Goal: Task Accomplishment & Management: Manage account settings

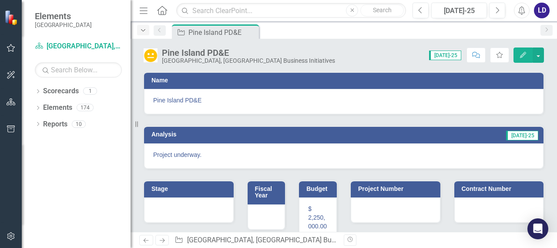
click at [147, 29] on div "Dropdown" at bounding box center [143, 30] width 12 height 10
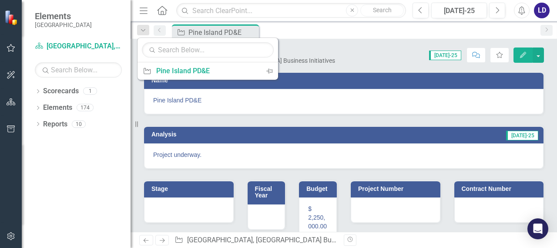
click at [354, 55] on div "Score: N/A [DATE]-25 Completed Comment Favorite Edit" at bounding box center [441, 54] width 204 height 15
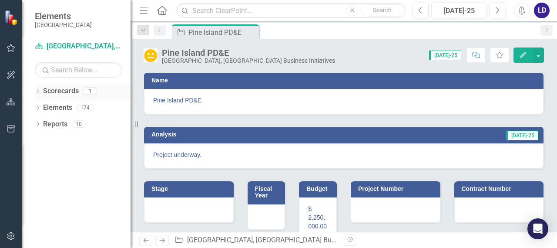
click at [51, 91] on link "Scorecards" at bounding box center [61, 91] width 36 height 10
click at [50, 106] on link "Elements" at bounding box center [57, 108] width 29 height 10
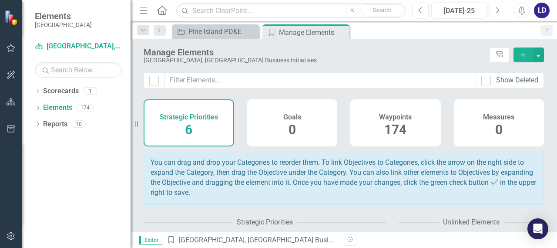
click at [501, 7] on button "Next" at bounding box center [497, 11] width 16 height 16
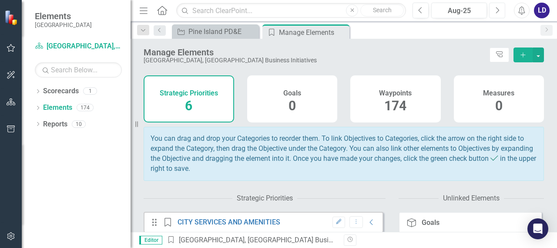
scroll to position [23, 0]
click at [249, 30] on icon "Close" at bounding box center [251, 31] width 9 height 7
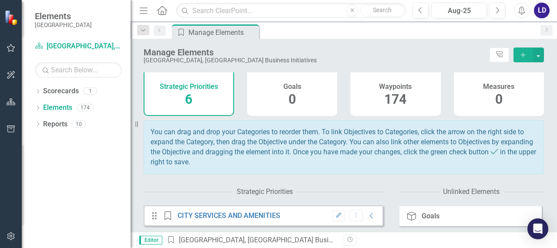
scroll to position [30, 0]
click at [67, 74] on input "text" at bounding box center [78, 69] width 87 height 15
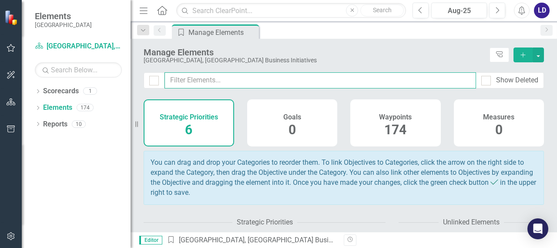
click at [296, 76] on input "text" at bounding box center [319, 80] width 311 height 16
type input "wayfinding"
click at [349, 240] on button "Dropdown Menu" at bounding box center [355, 246] width 13 height 12
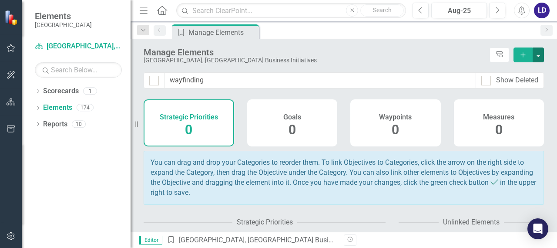
click at [539, 53] on button "button" at bounding box center [537, 54] width 11 height 15
click at [365, 41] on div "Manage Elements [GEOGRAPHIC_DATA], [GEOGRAPHIC_DATA] Business Initiatives Tree …" at bounding box center [344, 55] width 426 height 33
click at [141, 31] on icon "Dropdown" at bounding box center [143, 30] width 8 height 6
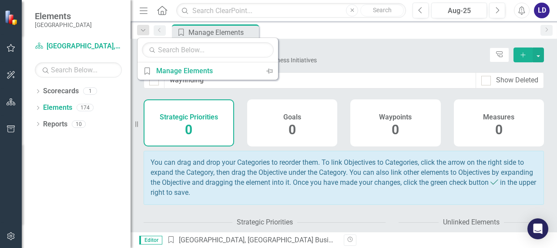
click at [238, 172] on div "You can drag and drop your Categories to reorder them. To link Objectives to Ca…" at bounding box center [344, 178] width 400 height 54
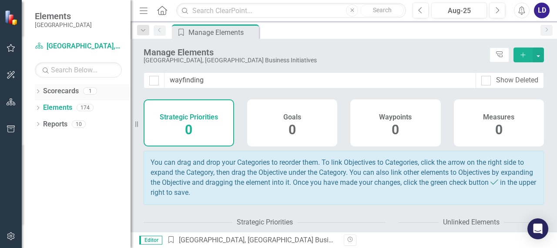
click at [53, 96] on div "Scorecards" at bounding box center [61, 91] width 36 height 14
click at [36, 90] on icon "Dropdown" at bounding box center [38, 92] width 6 height 5
click at [67, 106] on link "[GEOGRAPHIC_DATA], [GEOGRAPHIC_DATA] Business Initiatives" at bounding box center [89, 108] width 83 height 10
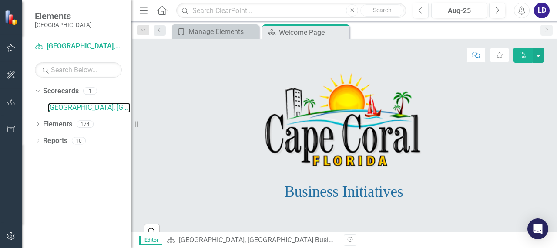
scroll to position [18, 0]
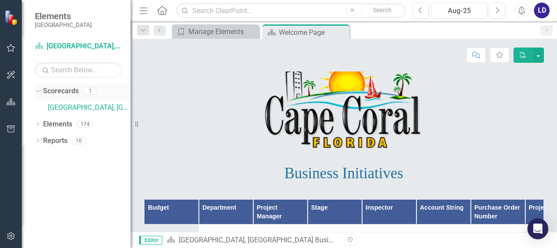
click at [37, 89] on icon "Dropdown" at bounding box center [36, 90] width 5 height 6
click at [47, 107] on link "Elements" at bounding box center [57, 108] width 29 height 10
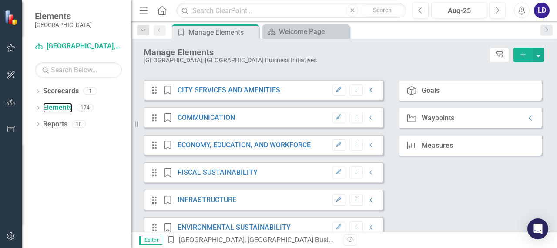
scroll to position [156, 0]
click at [526, 121] on icon "Collapse" at bounding box center [530, 117] width 9 height 7
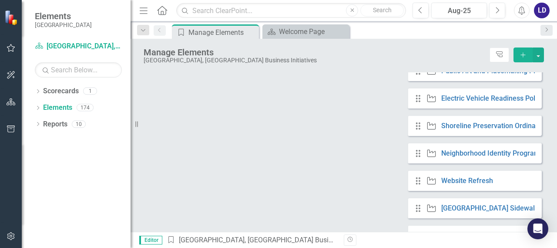
scroll to position [998, 0]
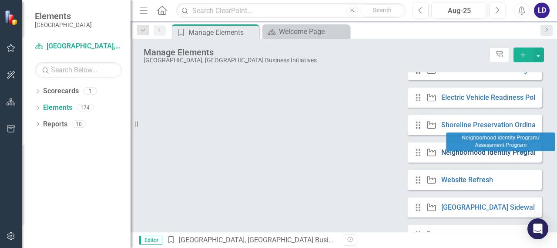
click at [454, 156] on link "Neighborhood Identity Program/ Assessment Program" at bounding box center [526, 152] width 171 height 8
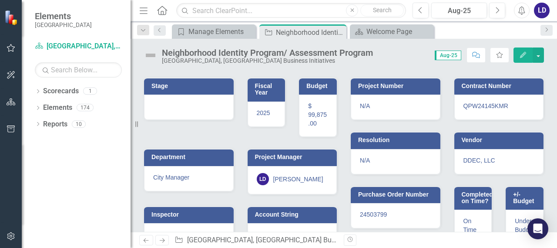
scroll to position [133, 0]
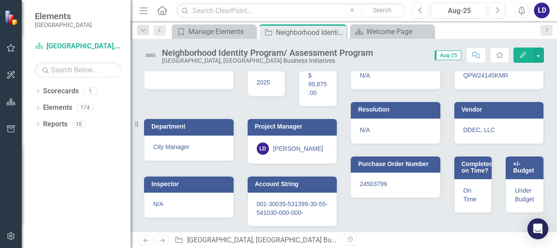
click at [519, 55] on icon "Edit" at bounding box center [523, 55] width 8 height 6
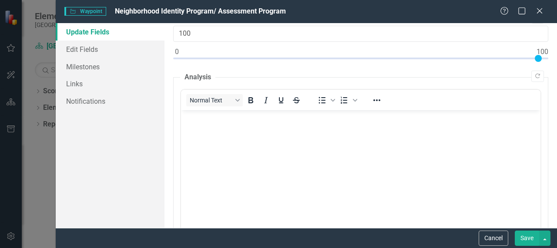
scroll to position [54, 0]
click at [263, 135] on body "Rich Text Area. Press ALT-0 for help." at bounding box center [360, 172] width 359 height 131
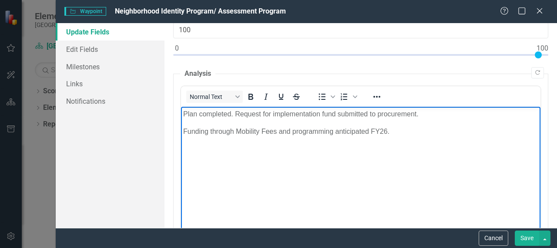
click at [526, 238] on button "Save" at bounding box center [527, 237] width 24 height 15
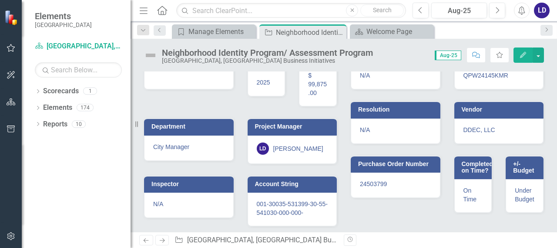
scroll to position [0, 0]
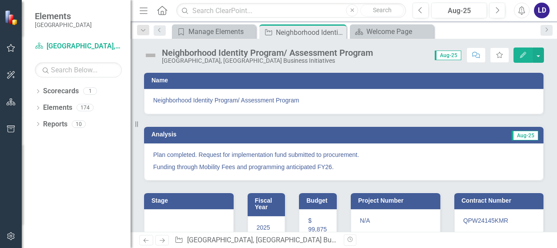
click at [523, 50] on button "Edit" at bounding box center [522, 54] width 19 height 15
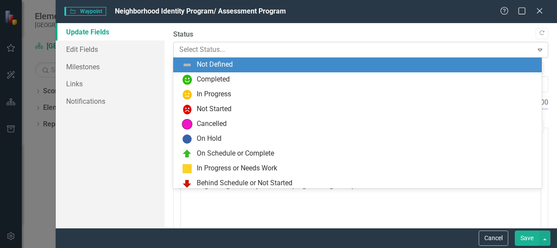
click at [536, 47] on icon "Expand" at bounding box center [540, 49] width 9 height 7
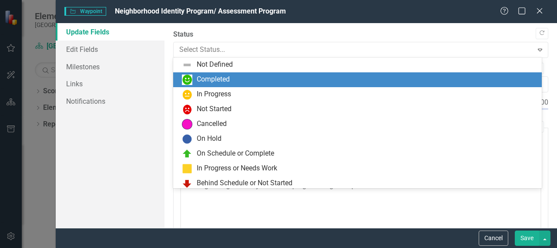
click at [252, 81] on div "Completed" at bounding box center [359, 79] width 355 height 10
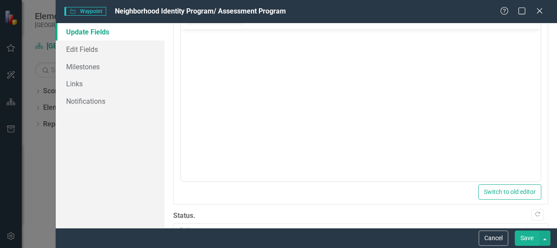
scroll to position [405, 0]
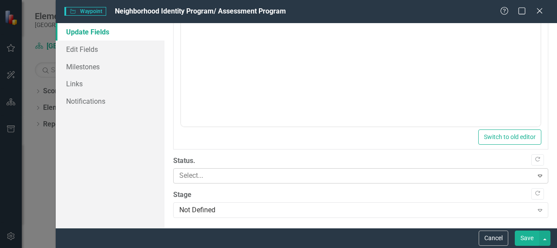
click at [532, 171] on div "Expand" at bounding box center [540, 175] width 16 height 14
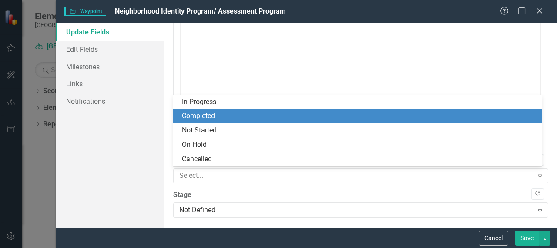
click at [320, 114] on div "Completed" at bounding box center [359, 116] width 355 height 10
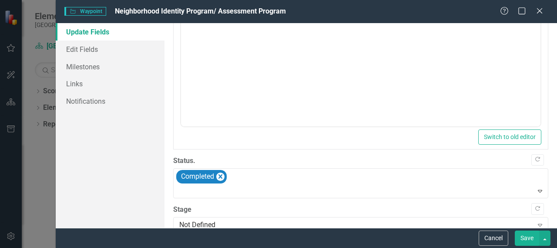
scroll to position [420, 0]
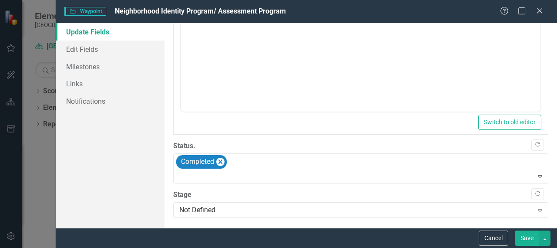
click at [531, 233] on button "Save" at bounding box center [527, 237] width 24 height 15
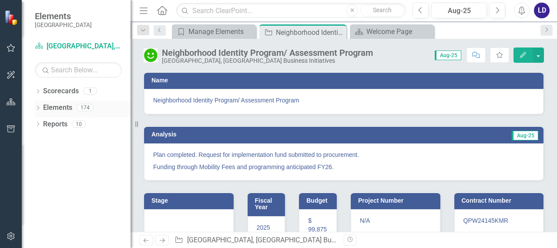
click at [63, 105] on link "Elements" at bounding box center [57, 108] width 29 height 10
